Goal: Task Accomplishment & Management: Manage account settings

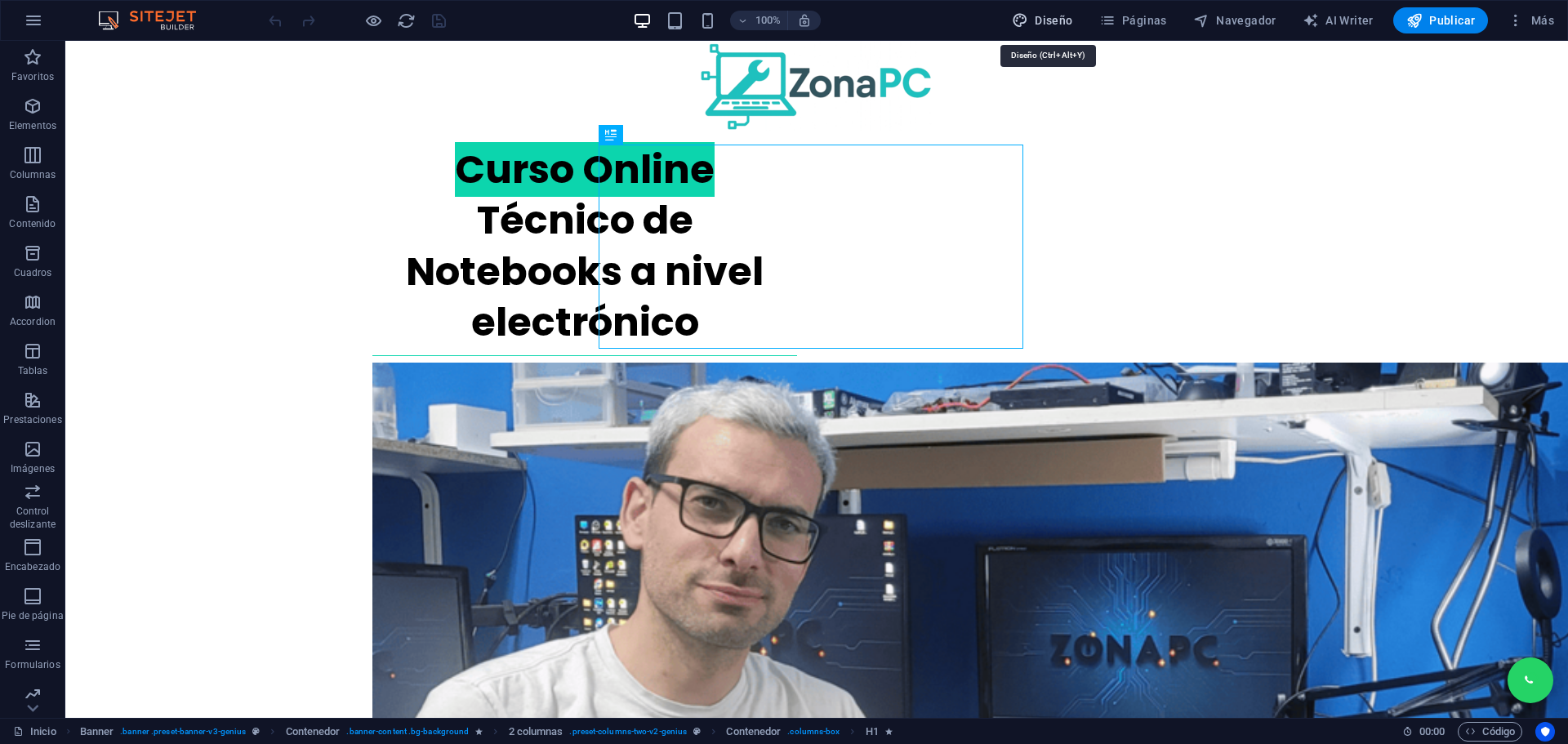
click at [1053, 24] on span "Diseño" at bounding box center [1042, 21] width 62 height 17
select select "px"
select select "400"
select select "px"
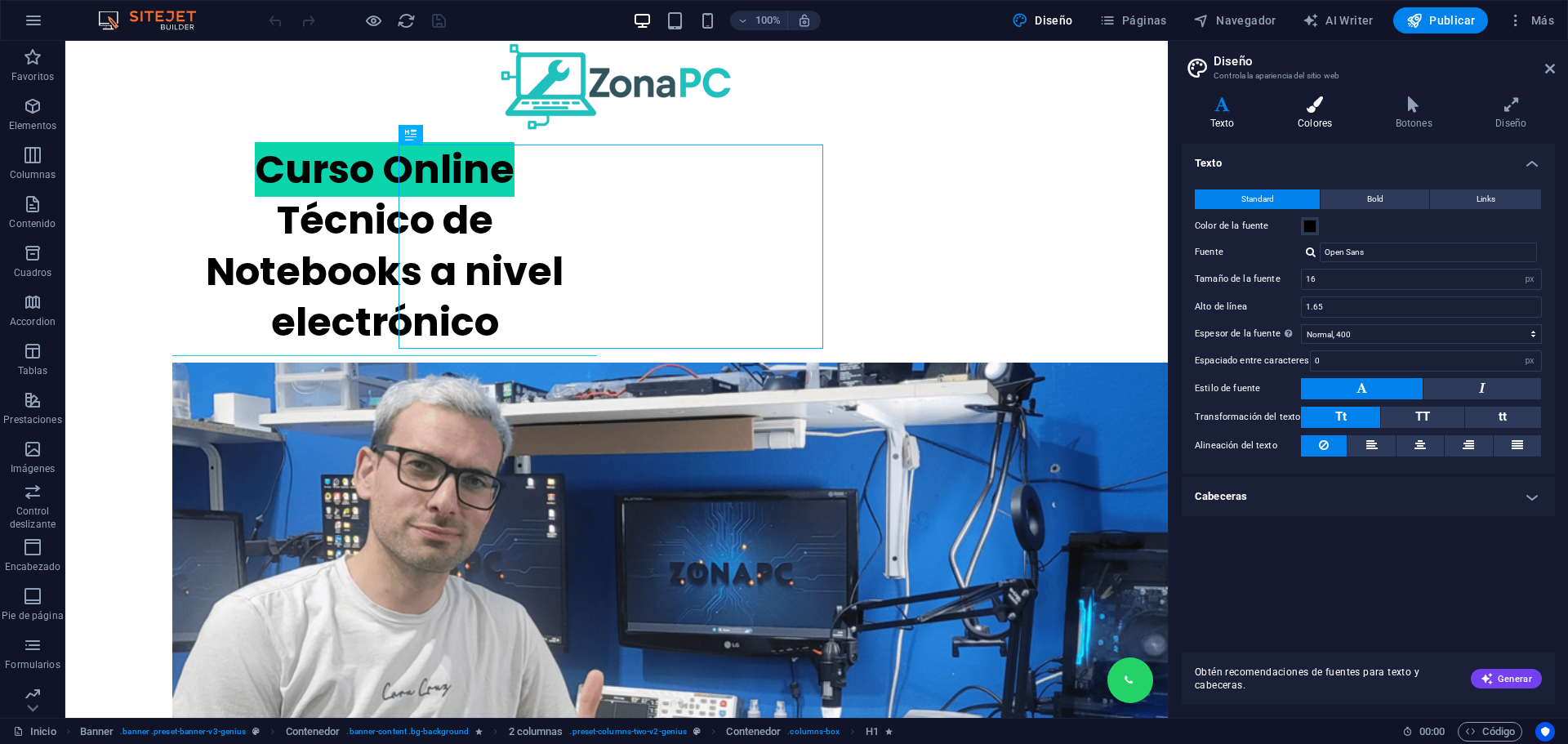
click at [1322, 121] on h4 "Colores" at bounding box center [1318, 113] width 98 height 34
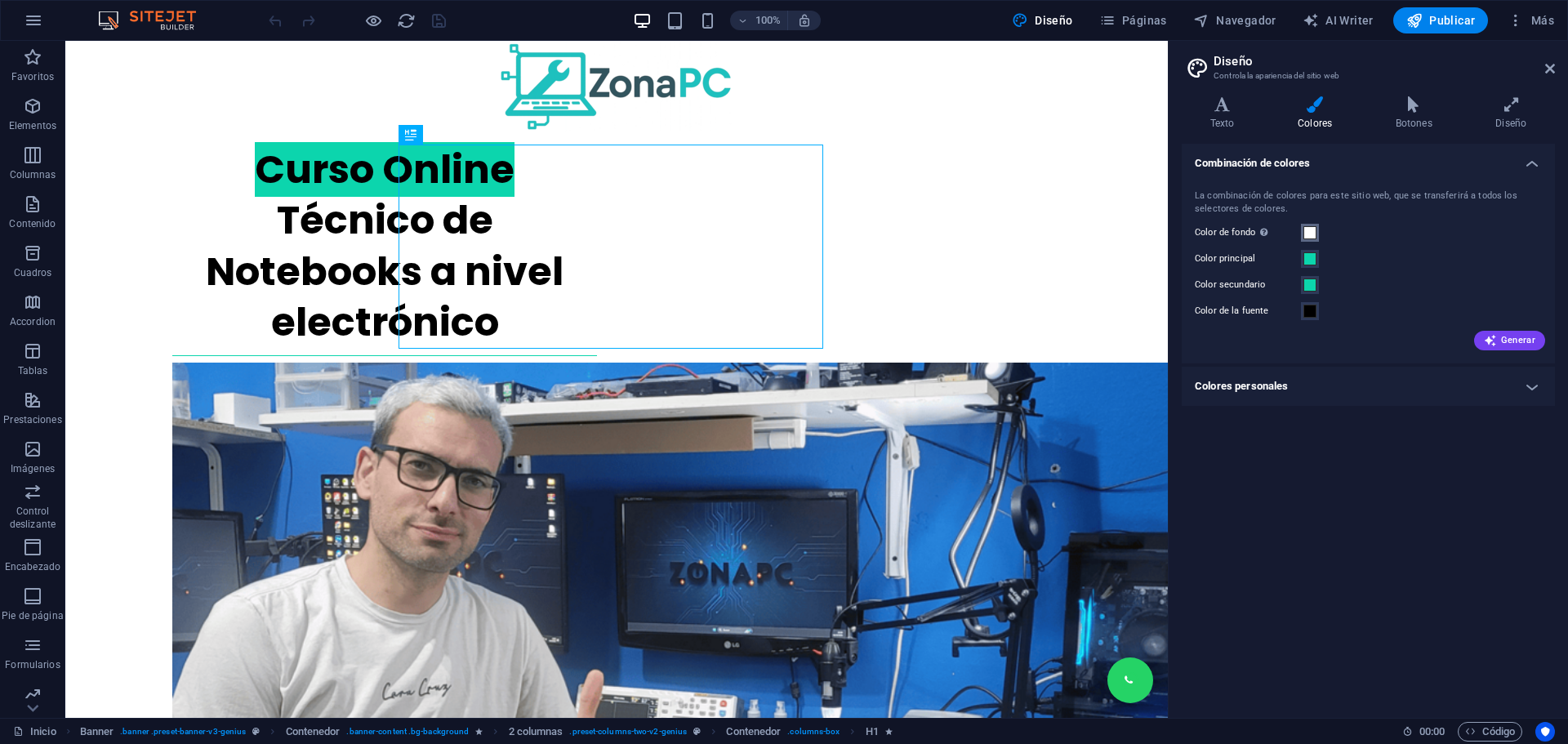
click at [1310, 230] on span at bounding box center [1309, 232] width 13 height 13
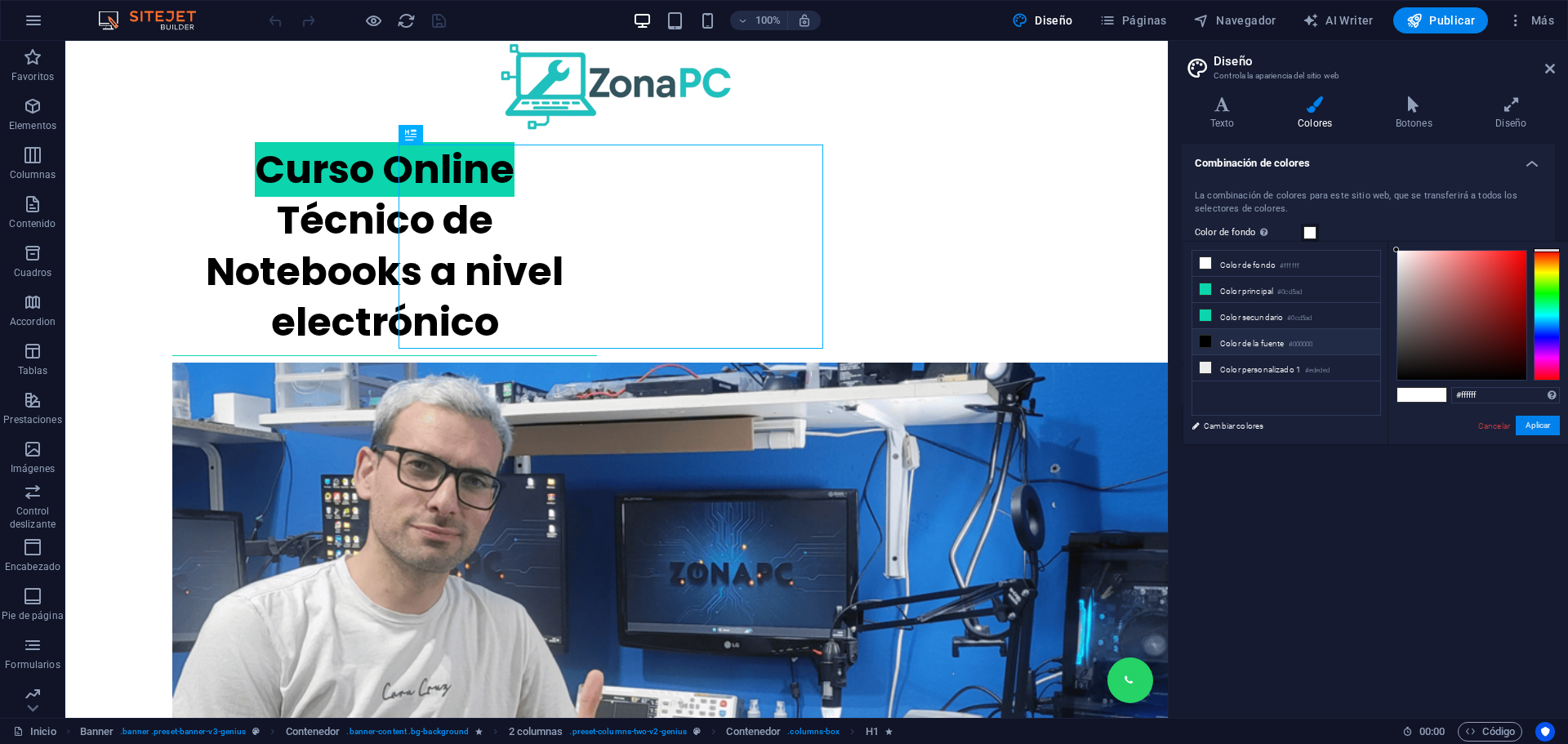
click at [1234, 337] on li "Color de la fuente #000000" at bounding box center [1286, 342] width 187 height 26
type input "#000000"
click at [1536, 427] on button "Aplicar" at bounding box center [1537, 426] width 44 height 20
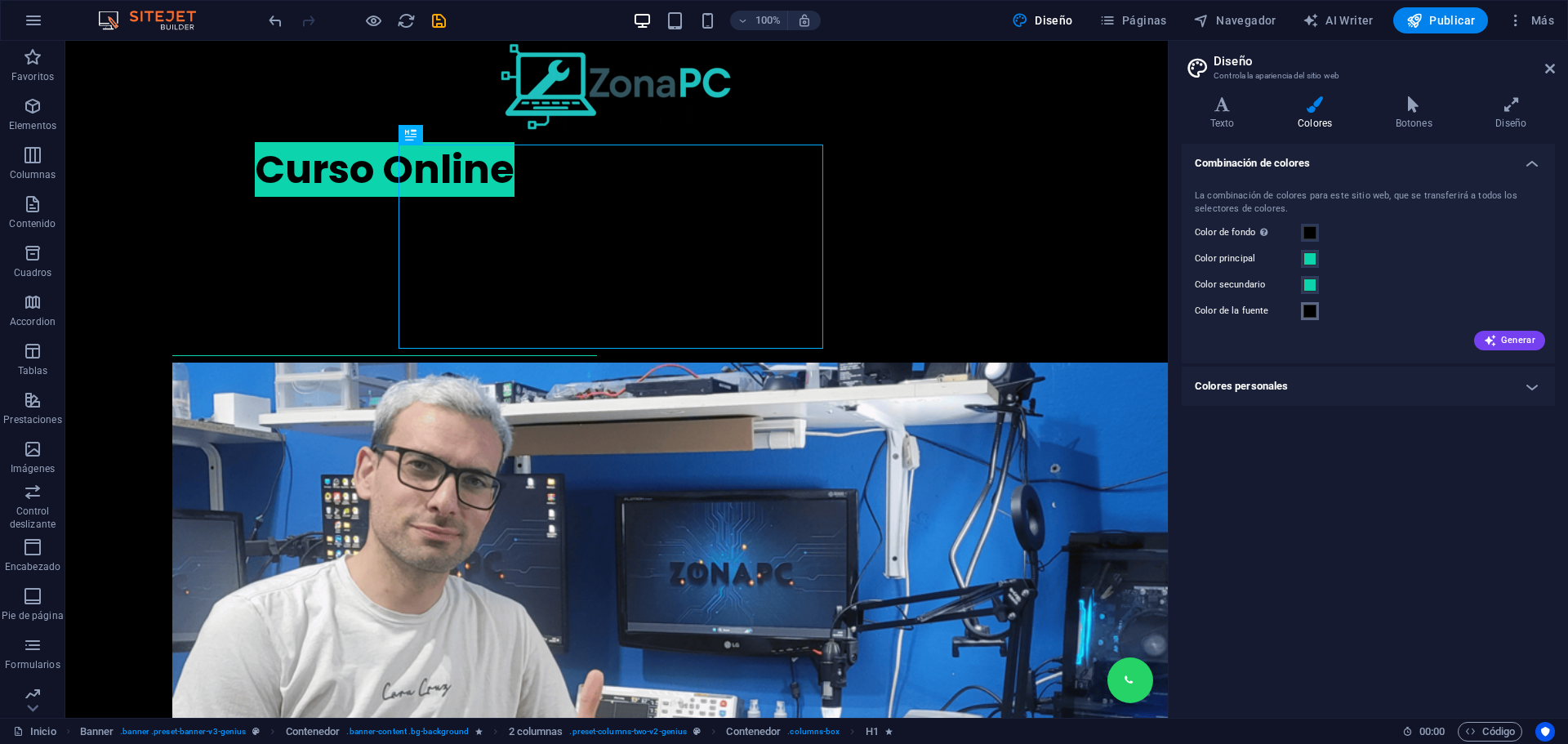
click at [1306, 307] on span at bounding box center [1309, 310] width 13 height 13
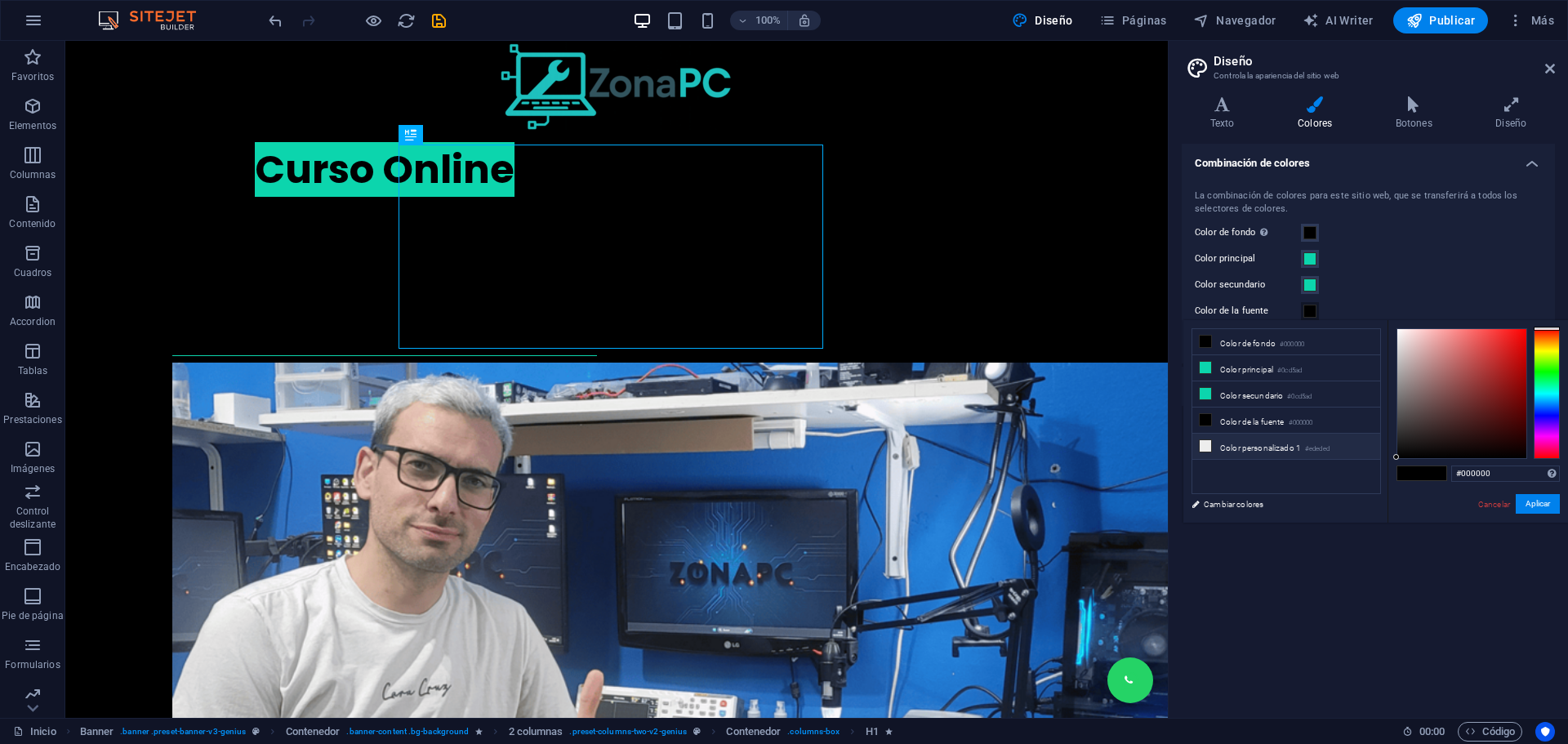
click at [1240, 438] on li "Color personalizado 1 #ededed" at bounding box center [1286, 446] width 187 height 26
type input "#ededed"
click at [1520, 491] on div "#ededed Formatos soportados #0852ed rgb(8, 82, 237) rgba(8, 82, 237, 90%) hsv(2…" at bounding box center [1477, 540] width 181 height 439
click at [1523, 500] on button "Aplicar" at bounding box center [1537, 504] width 44 height 20
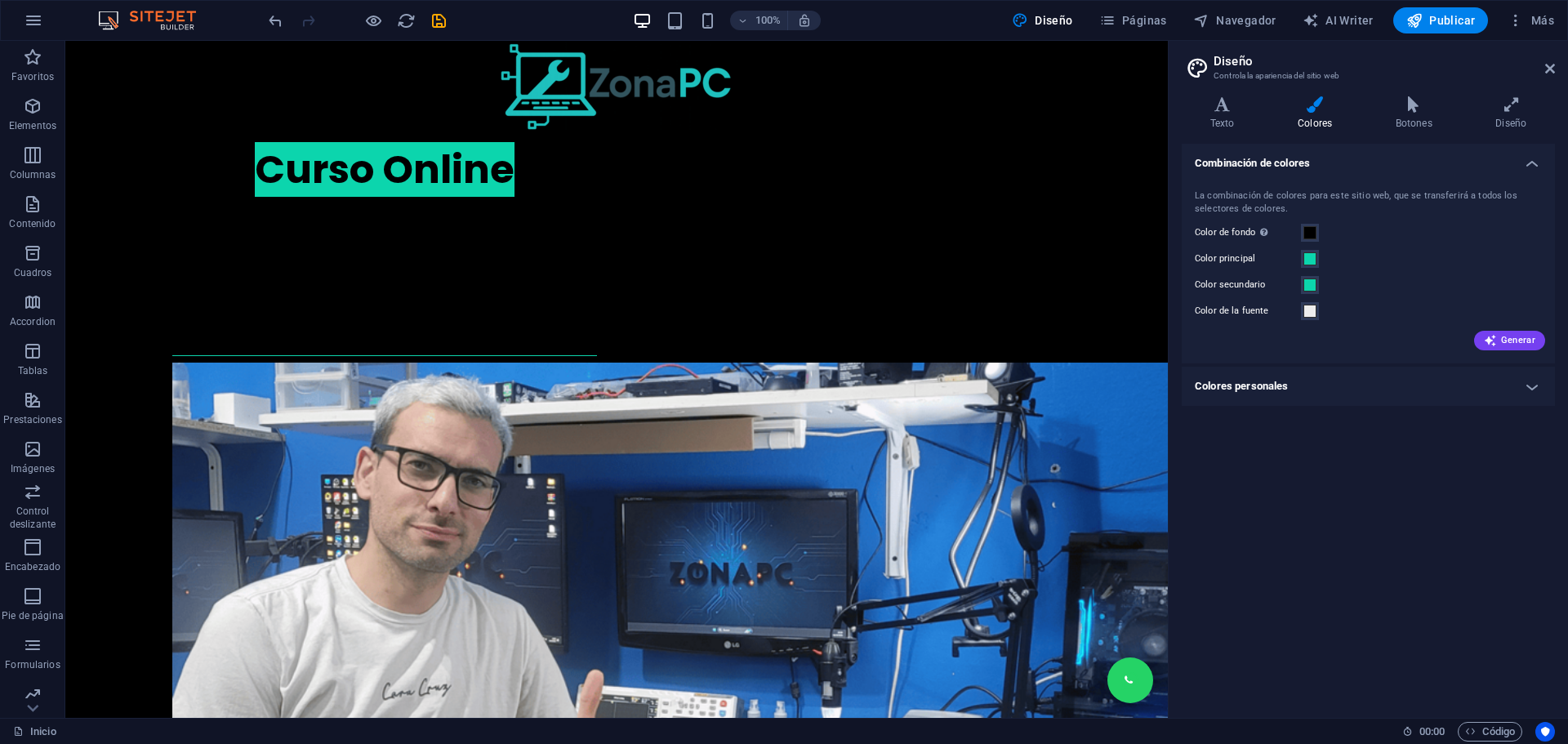
click at [1336, 382] on h4 "Colores personales" at bounding box center [1368, 386] width 373 height 39
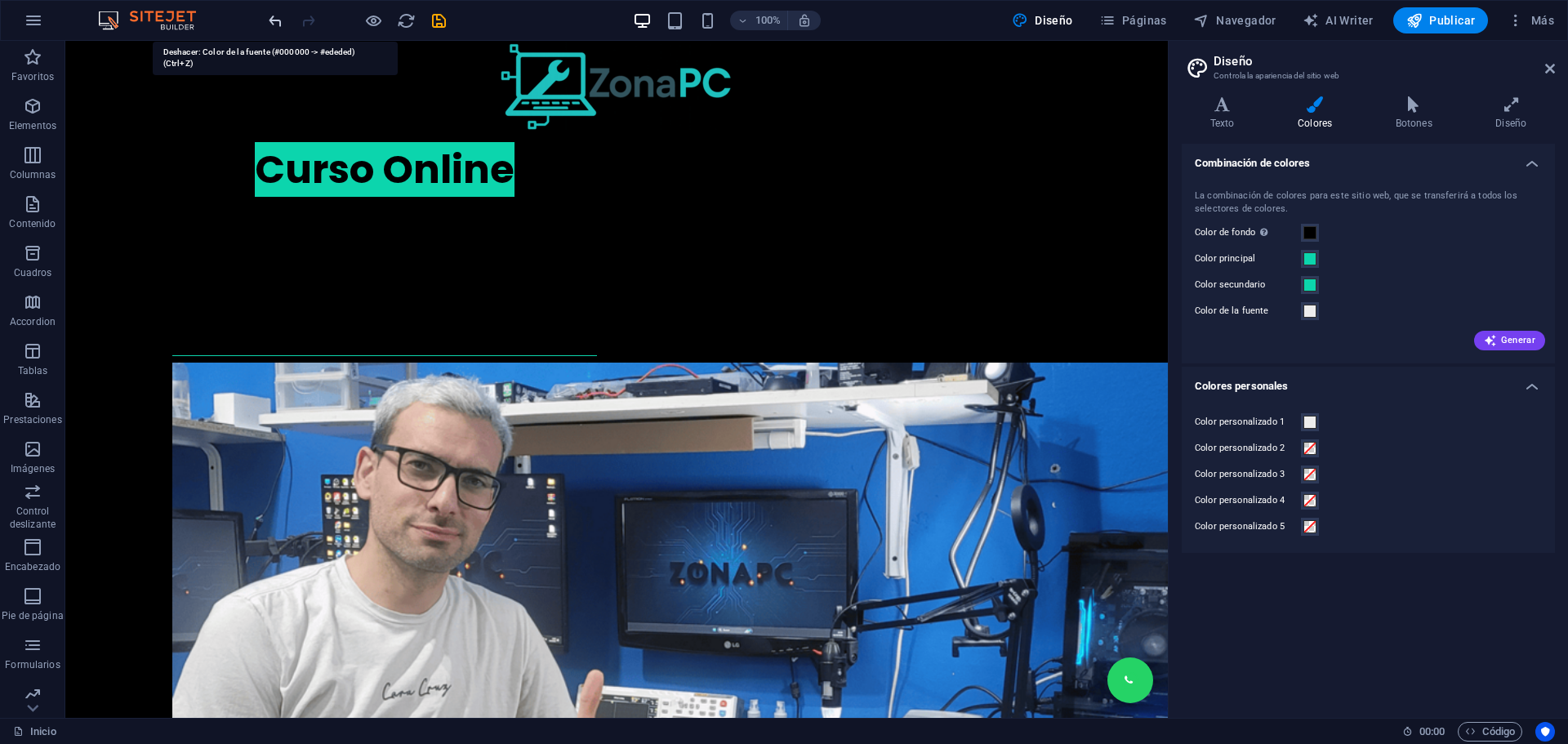
click at [271, 21] on icon "undo" at bounding box center [275, 21] width 19 height 19
click at [273, 20] on icon "undo" at bounding box center [275, 21] width 19 height 19
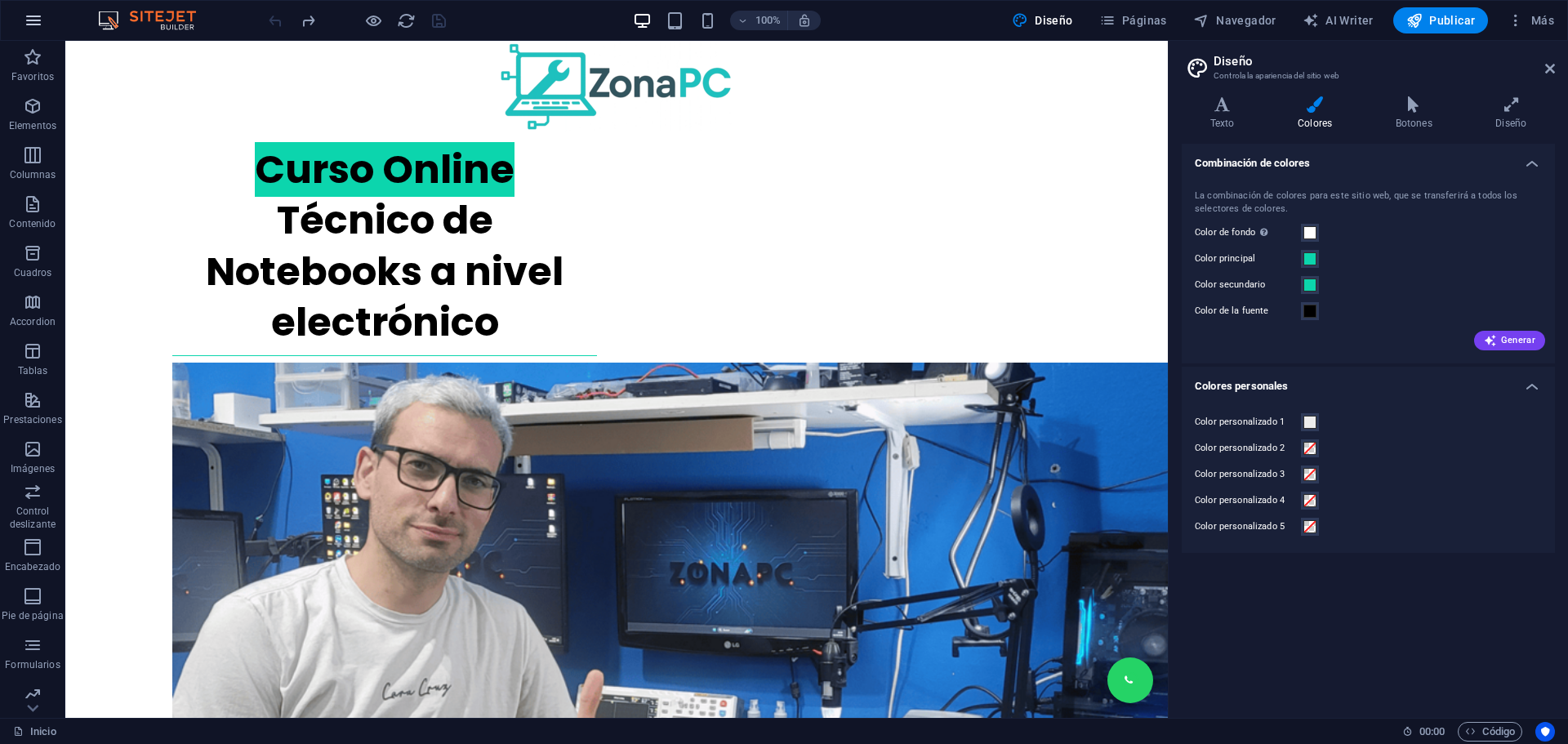
click at [39, 21] on icon "button" at bounding box center [33, 21] width 20 height 20
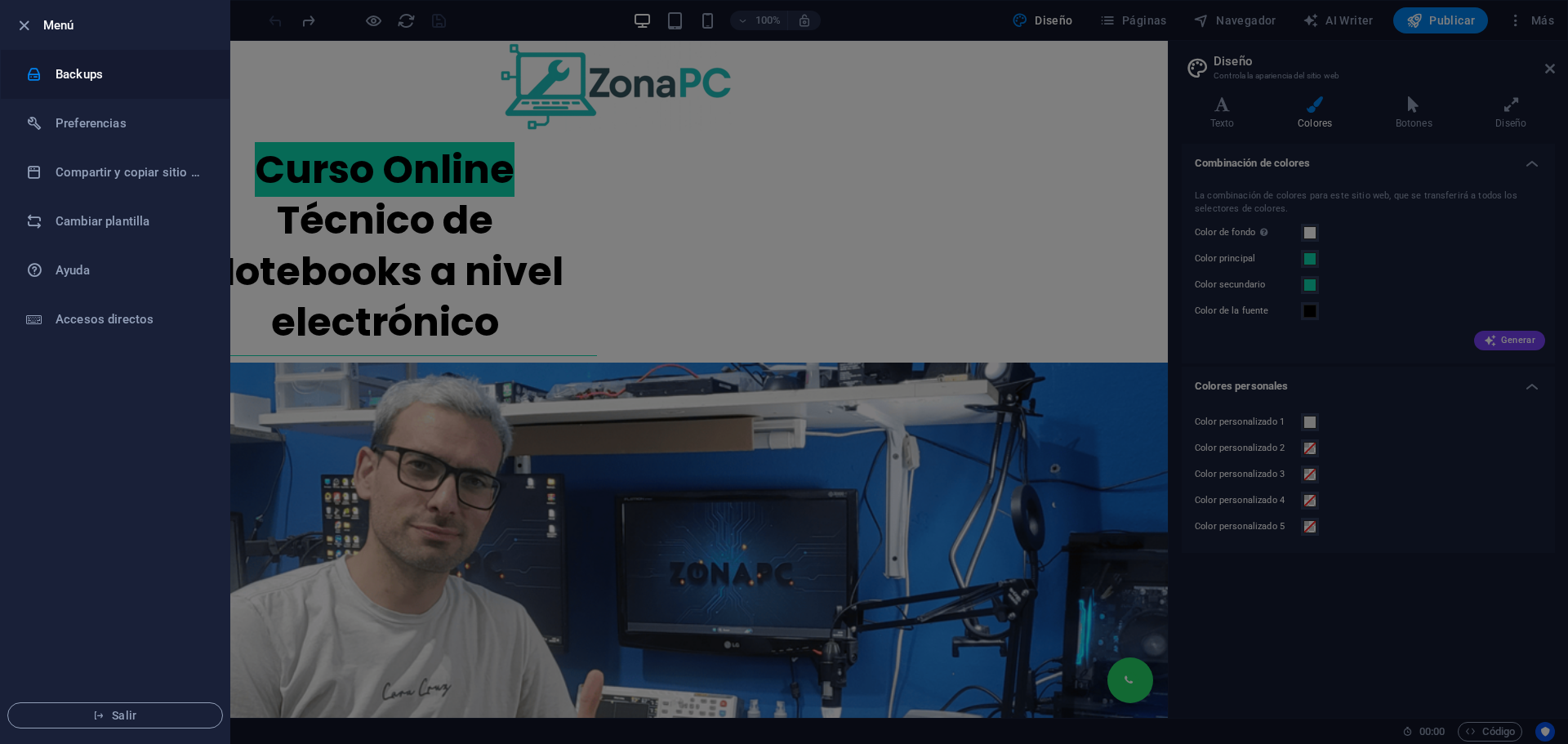
click at [80, 68] on h6 "Backups" at bounding box center [131, 74] width 151 height 20
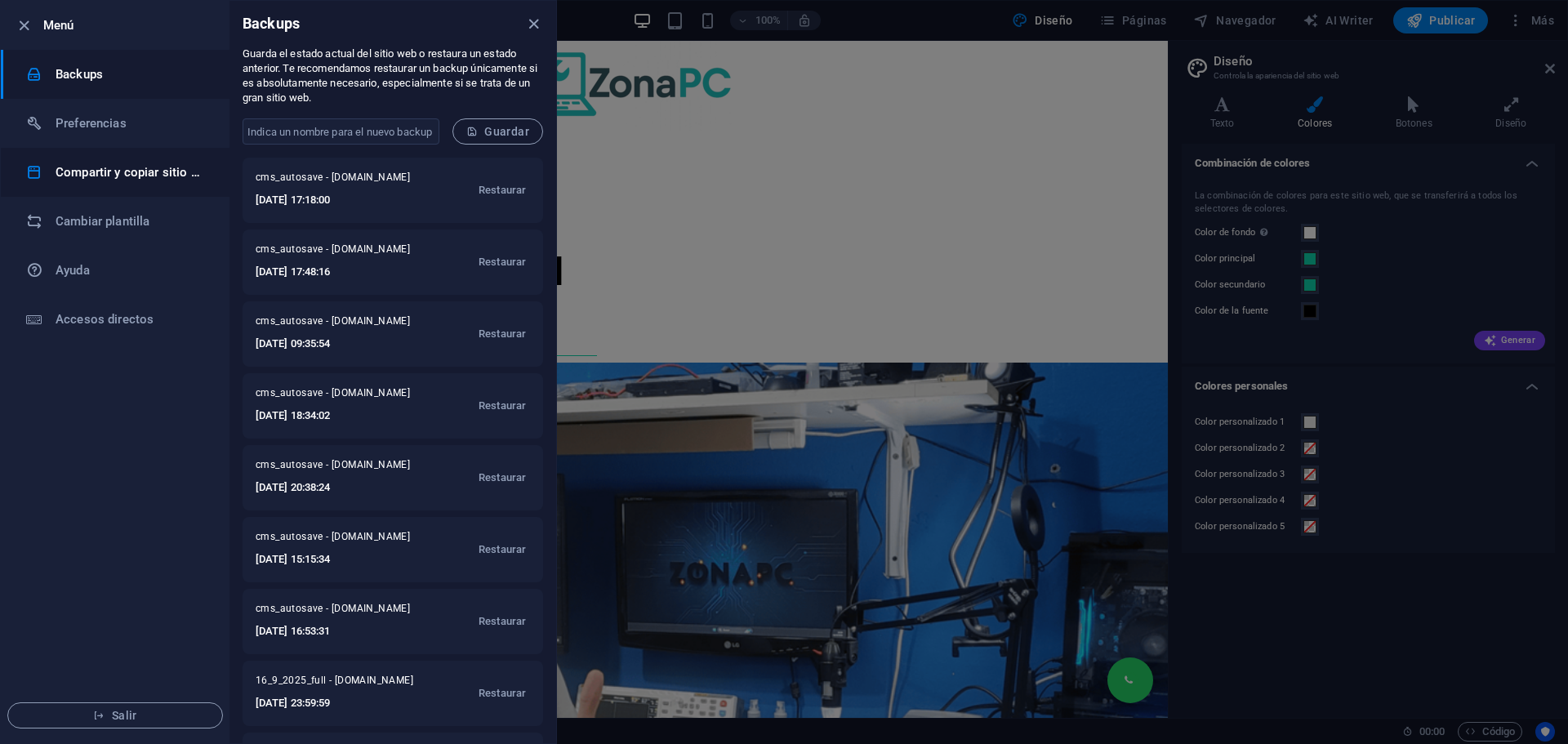
click at [144, 172] on h6 "Compartir y copiar sitio web" at bounding box center [131, 172] width 151 height 20
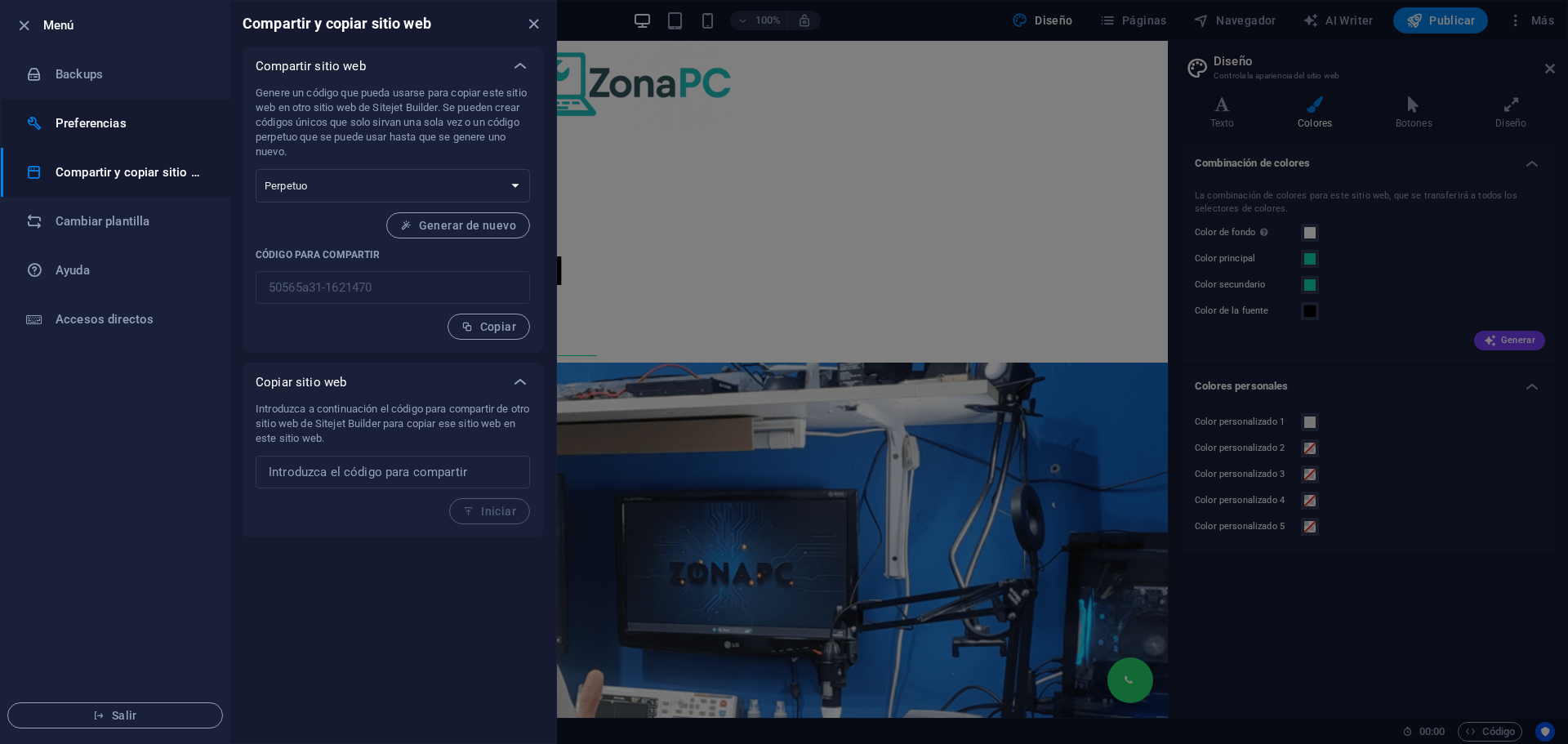
click at [120, 127] on h6 "Preferencias" at bounding box center [131, 123] width 151 height 20
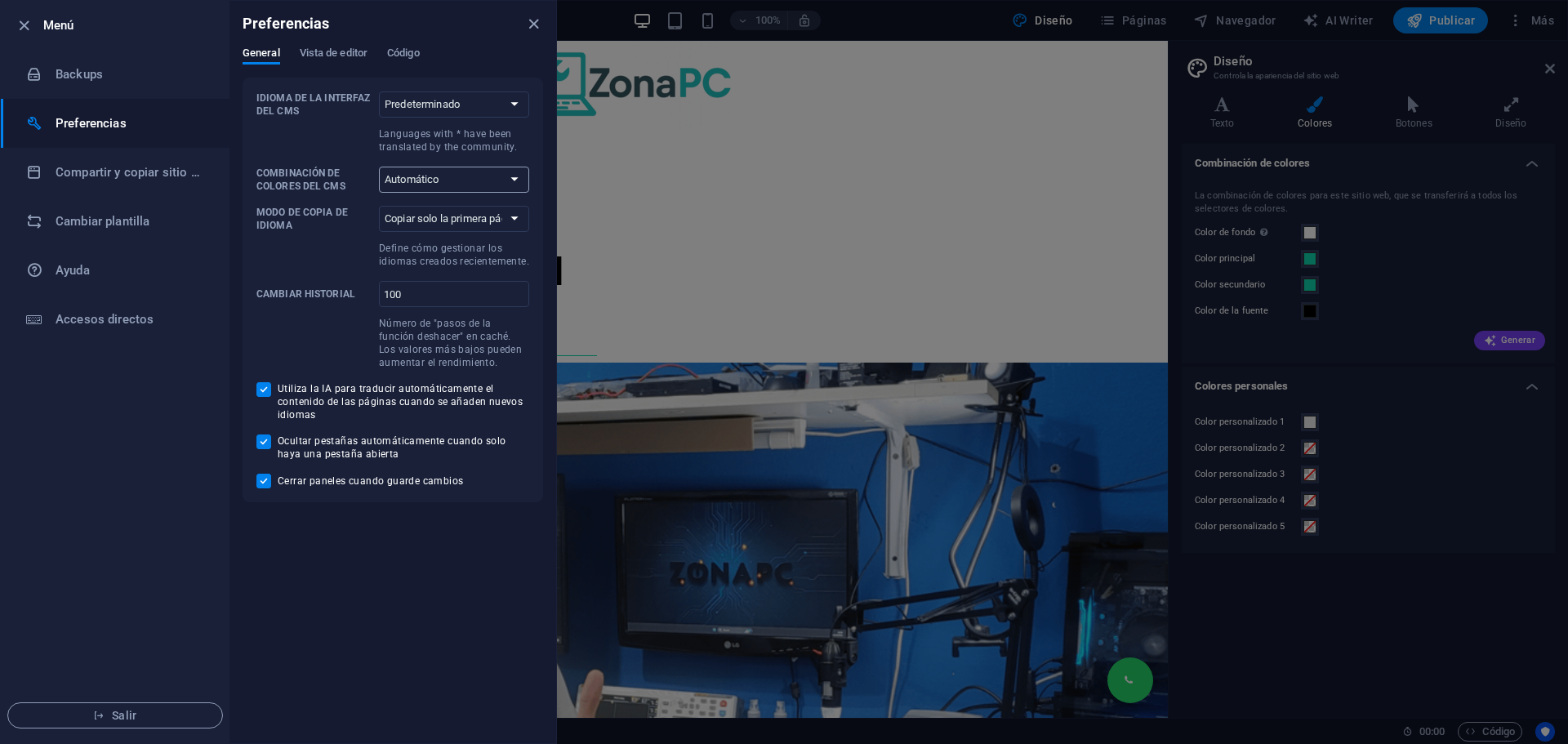
click at [500, 180] on select "Automático Oscuro Claro" at bounding box center [454, 180] width 150 height 26
click at [379, 167] on select "Automático Oscuro Claro" at bounding box center [454, 180] width 150 height 26
click at [469, 172] on select "Automático Oscuro Claro" at bounding box center [454, 180] width 150 height 26
select select "auto"
click at [379, 167] on select "Automático Oscuro Claro" at bounding box center [454, 180] width 150 height 26
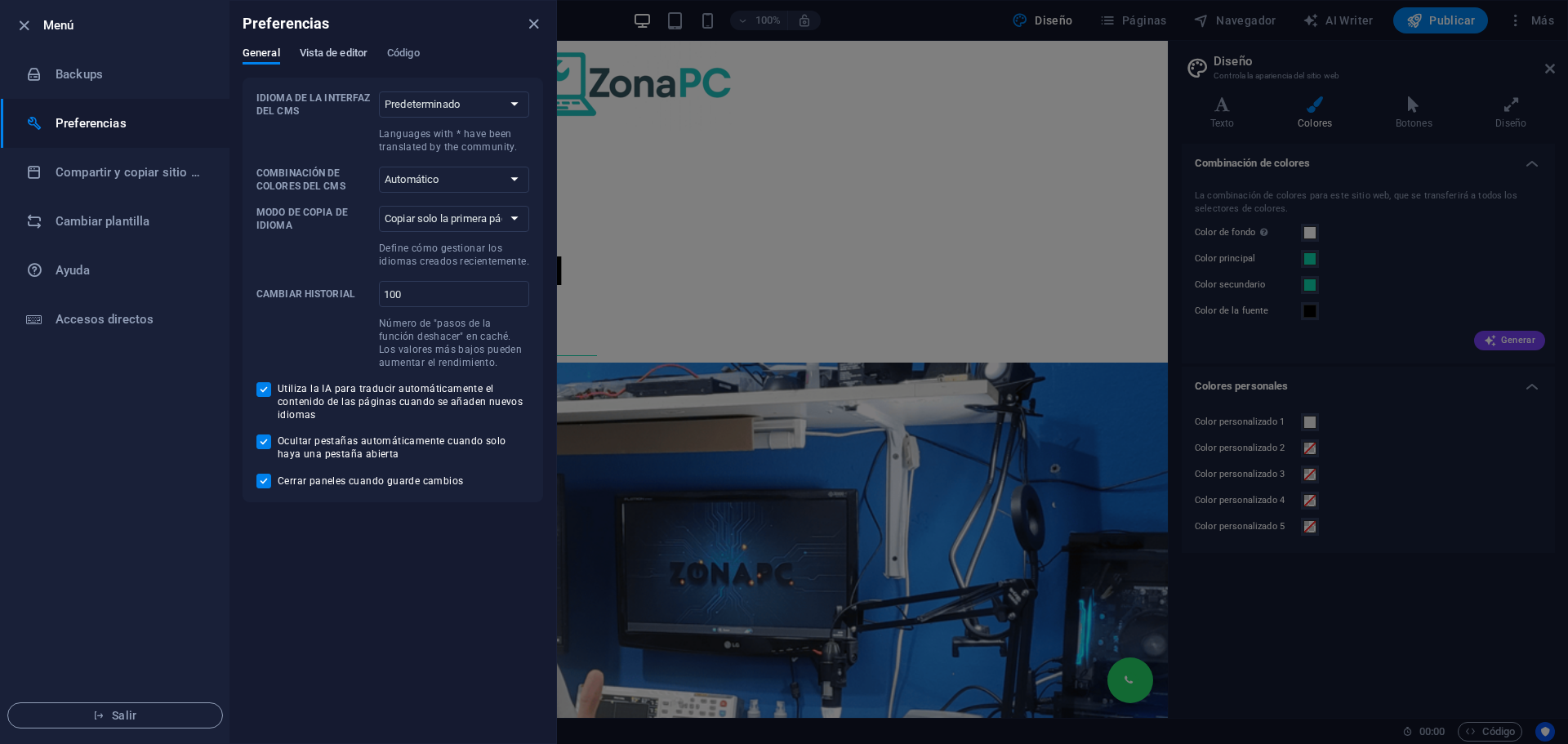
click at [340, 50] on span "Vista de editor" at bounding box center [333, 54] width 67 height 22
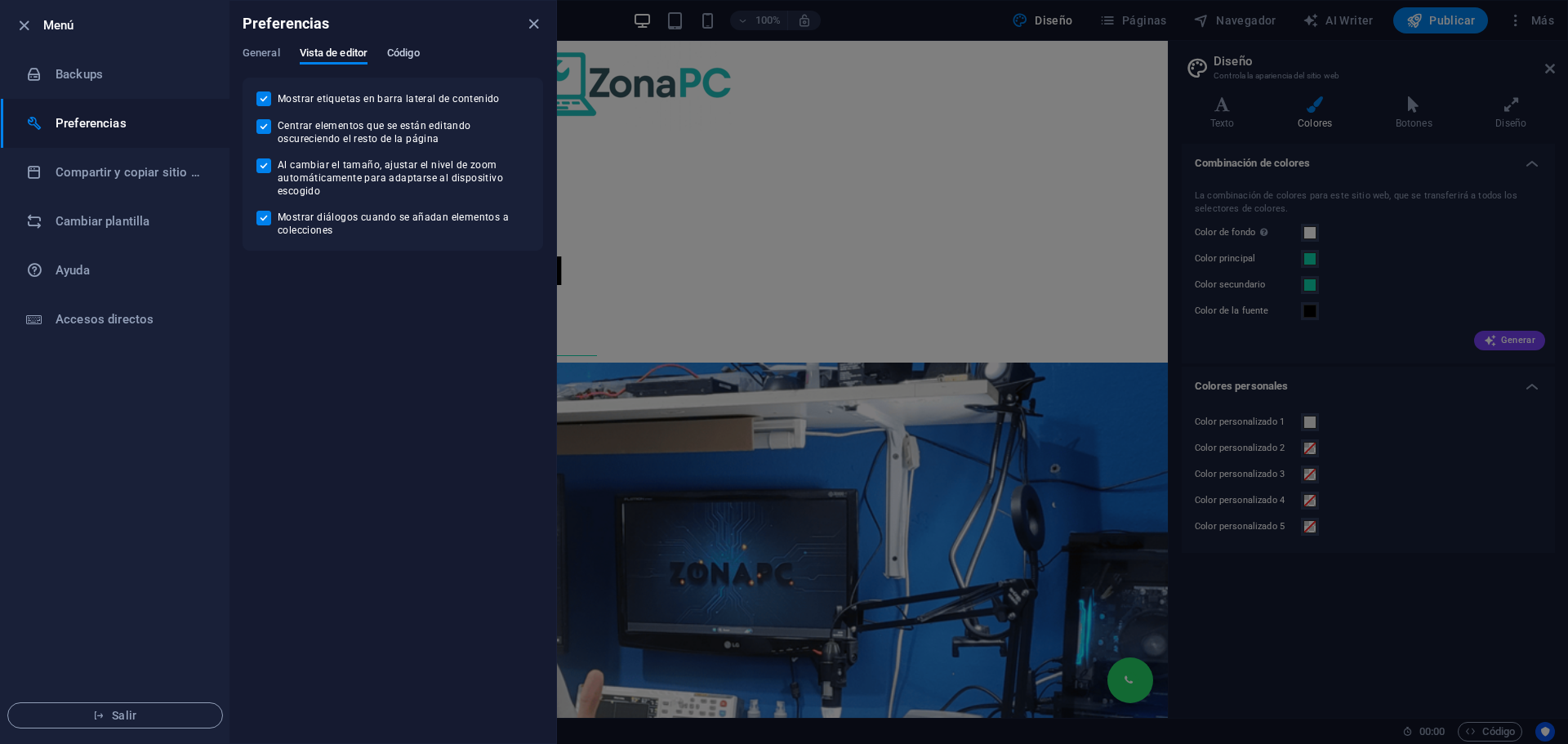
click at [411, 51] on span "Código" at bounding box center [402, 54] width 32 height 22
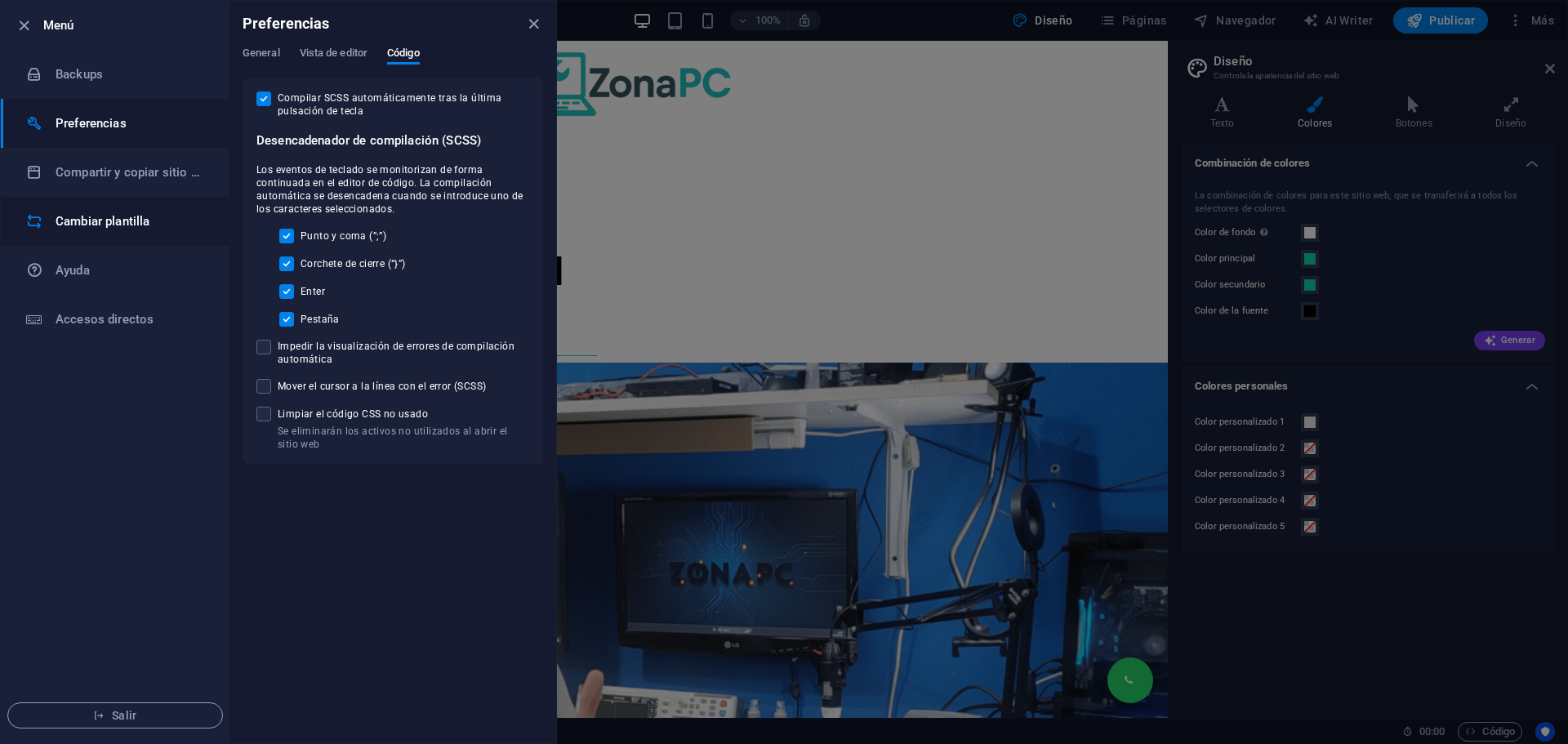
click at [115, 222] on h6 "Cambiar plantilla" at bounding box center [131, 222] width 151 height 20
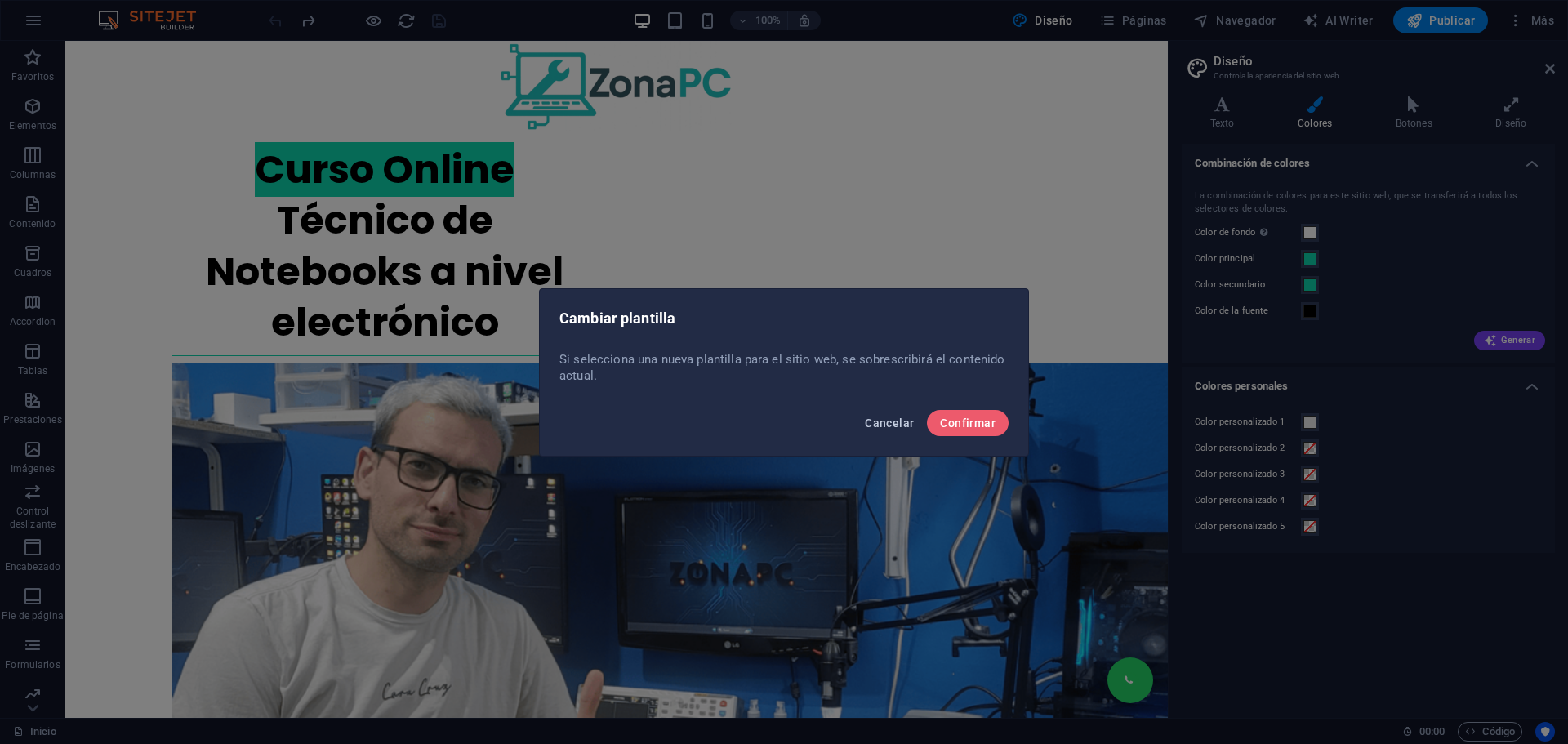
drag, startPoint x: 894, startPoint y: 426, endPoint x: 829, endPoint y: 385, distance: 76.9
click at [894, 426] on span "Cancelar" at bounding box center [889, 422] width 49 height 13
